Goal: Transaction & Acquisition: Book appointment/travel/reservation

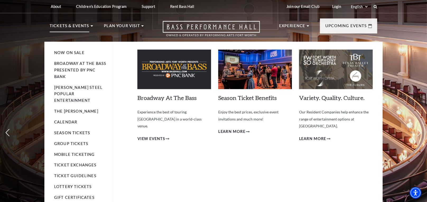
click at [81, 25] on p "Tickets & Events" at bounding box center [70, 28] width 40 height 10
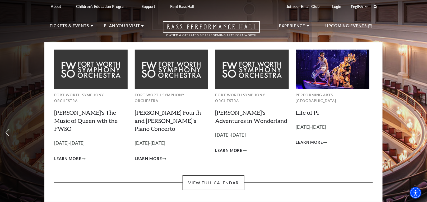
click at [347, 70] on img at bounding box center [332, 69] width 73 height 39
click at [317, 109] on link "Life of Pi" at bounding box center [307, 112] width 23 height 7
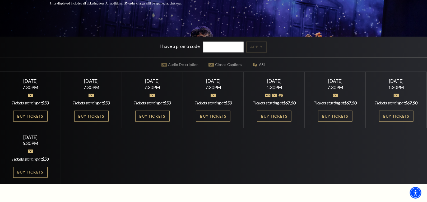
scroll to position [132, 0]
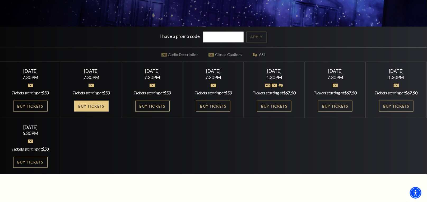
click at [94, 112] on link "Buy Tickets" at bounding box center [91, 106] width 34 height 11
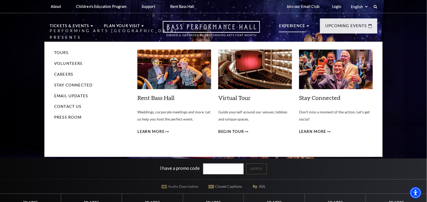
click at [288, 27] on p "Experience" at bounding box center [292, 28] width 26 height 10
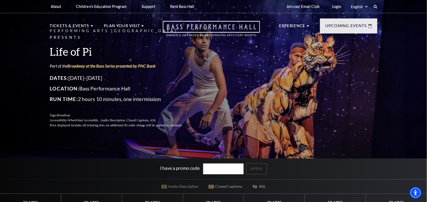
click at [230, 90] on div "Performing Arts Fort Worth Presents Life of Pi Part of the Broadway at the Bass…" at bounding box center [213, 77] width 338 height 111
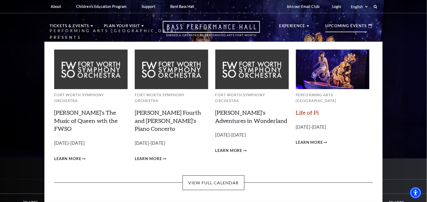
click at [304, 109] on link "Life of Pi" at bounding box center [307, 112] width 23 height 7
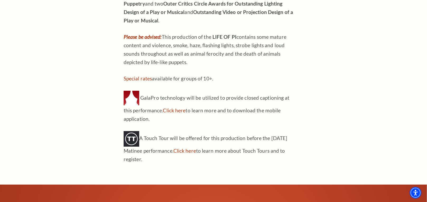
scroll to position [608, 0]
